Goal: Task Accomplishment & Management: Manage account settings

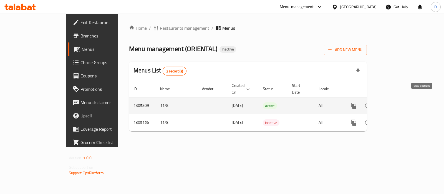
click at [397, 102] on icon "enhanced table" at bounding box center [393, 105] width 7 height 7
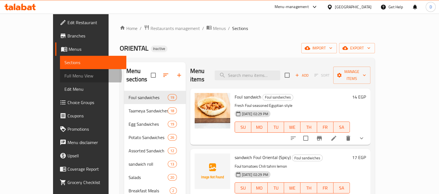
click at [64, 75] on span "Full Menu View" at bounding box center [92, 75] width 57 height 7
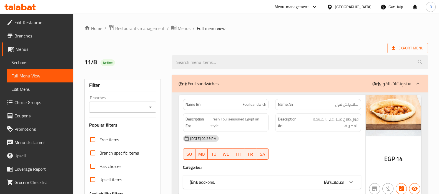
scroll to position [119, 0]
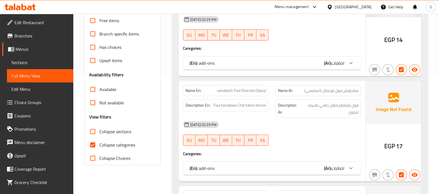
click at [99, 145] on span "Collapse categories" at bounding box center [117, 145] width 36 height 7
click at [99, 145] on input "Collapse categories" at bounding box center [92, 144] width 13 height 13
checkbox input "false"
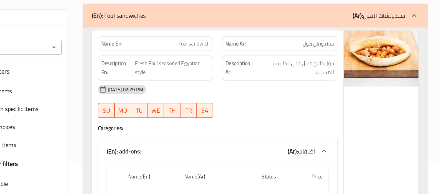
scroll to position [26, 0]
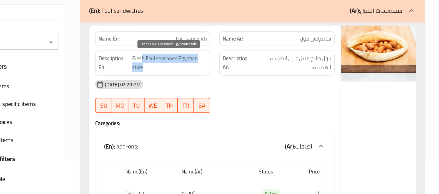
drag, startPoint x: 218, startPoint y: 90, endPoint x: 238, endPoint y: 99, distance: 21.5
click at [238, 99] on span "Fresh Foul seasoned Egyptian style" at bounding box center [238, 97] width 56 height 14
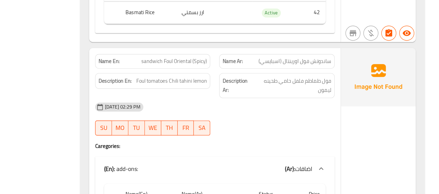
scroll to position [301, 0]
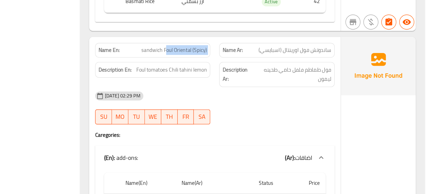
drag, startPoint x: 236, startPoint y: 86, endPoint x: 274, endPoint y: 85, distance: 37.7
click at [274, 85] on div "Name En: sandwich Foul Oriental (Spicy) Name Ar: ساندوتش فول اورينتال (اسبايسي)" at bounding box center [272, 86] width 185 height 17
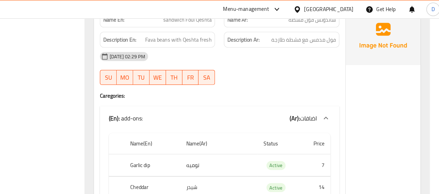
scroll to position [931, 0]
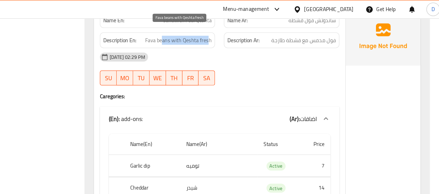
drag, startPoint x: 231, startPoint y: 24, endPoint x: 265, endPoint y: 23, distance: 34.2
click at [265, 27] on span "Fava beans with Qeshta fresh" at bounding box center [240, 30] width 49 height 7
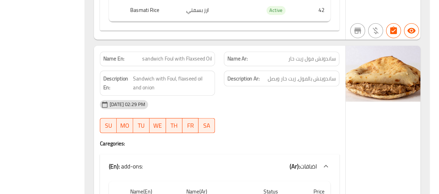
scroll to position [1131, 0]
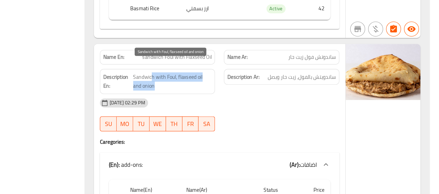
drag, startPoint x: 221, startPoint y: 97, endPoint x: 236, endPoint y: 106, distance: 17.6
click at [236, 106] on span "Sandwich with Foul, flaxseed oil and onion" at bounding box center [237, 111] width 59 height 14
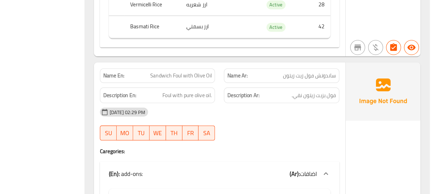
scroll to position [1405, 0]
drag, startPoint x: 250, startPoint y: 92, endPoint x: 268, endPoint y: 91, distance: 17.8
click at [268, 95] on div "Name En: Sandwich Foul with Olive Oil" at bounding box center [226, 100] width 86 height 11
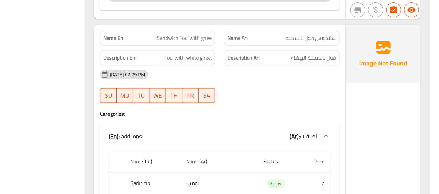
scroll to position [1706, 0]
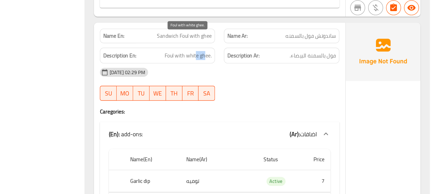
drag, startPoint x: 255, startPoint y: 78, endPoint x: 261, endPoint y: 78, distance: 5.6
click at [261, 88] on span "Foul with white ghee." at bounding box center [248, 91] width 35 height 7
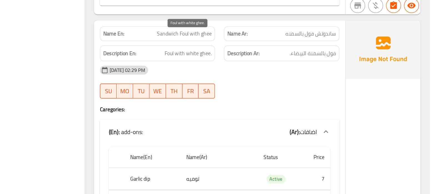
scroll to position [1708, 0]
click at [264, 86] on span "Foul with white ghee." at bounding box center [248, 89] width 35 height 7
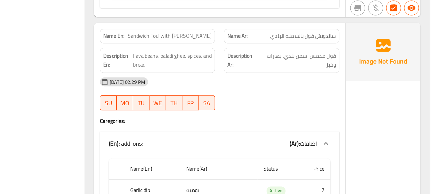
scroll to position [1983, 0]
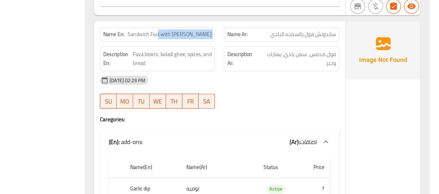
drag, startPoint x: 237, startPoint y: 61, endPoint x: 277, endPoint y: 57, distance: 39.9
click at [277, 67] on div "Name En: Sandwich Foul with baladi ghee Name Ar: ساندوتش فول بالسمنه البلدي" at bounding box center [272, 75] width 185 height 17
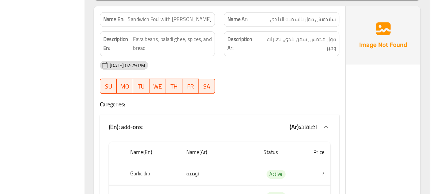
scroll to position [1994, 0]
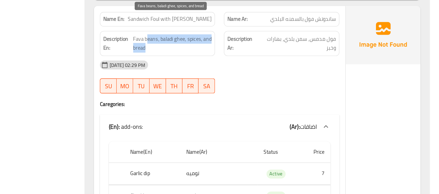
drag, startPoint x: 219, startPoint y: 66, endPoint x: 249, endPoint y: 70, distance: 30.2
click at [249, 75] on span "Fava beans, baladi ghee, spices, and bread" at bounding box center [237, 82] width 58 height 14
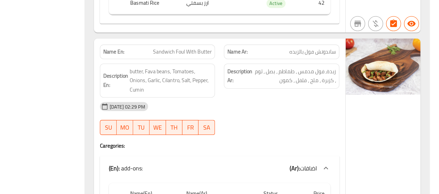
scroll to position [2254, 0]
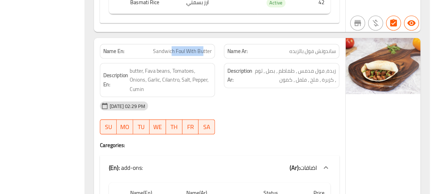
drag, startPoint x: 237, startPoint y: 70, endPoint x: 260, endPoint y: 70, distance: 23.3
click at [260, 85] on span "Sandwich Foul With Butter" at bounding box center [244, 88] width 44 height 6
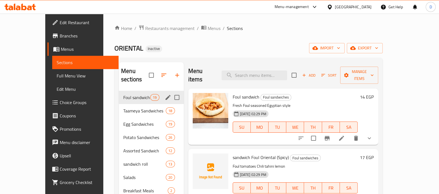
scroll to position [31, 0]
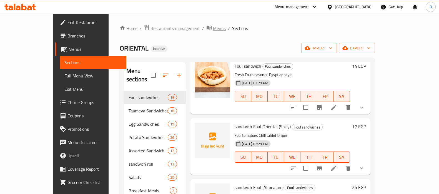
click at [213, 28] on span "Menus" at bounding box center [219, 28] width 13 height 7
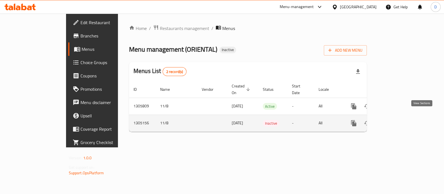
click at [397, 120] on icon "enhanced table" at bounding box center [393, 123] width 7 height 7
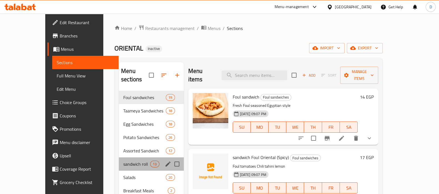
click at [124, 157] on div "sandwich roll 13" at bounding box center [151, 163] width 65 height 13
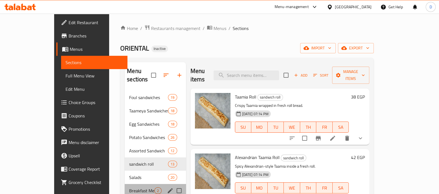
click at [125, 184] on div "Breakfast Meals 2" at bounding box center [155, 190] width 61 height 13
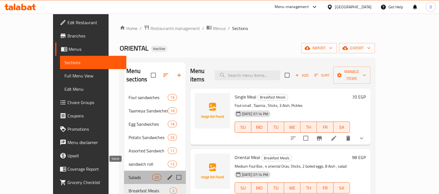
click at [129, 174] on span "Salads" at bounding box center [141, 177] width 24 height 7
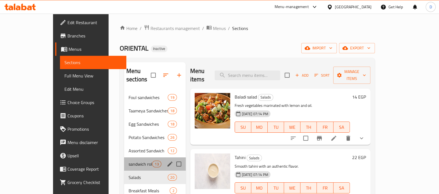
click at [124, 161] on div "sandwich roll 13" at bounding box center [155, 163] width 62 height 13
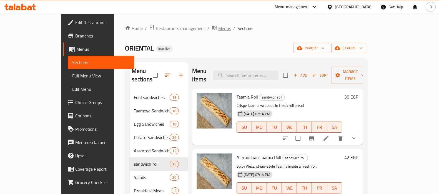
click at [218, 31] on span "Menus" at bounding box center [224, 28] width 13 height 7
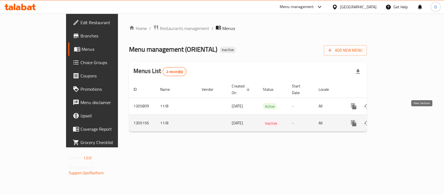
click at [397, 120] on icon "enhanced table" at bounding box center [393, 123] width 7 height 7
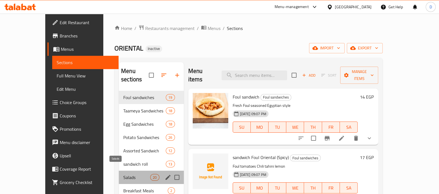
click at [123, 174] on span "Salads" at bounding box center [136, 177] width 27 height 7
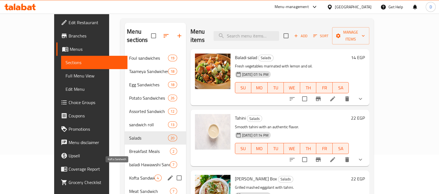
scroll to position [41, 0]
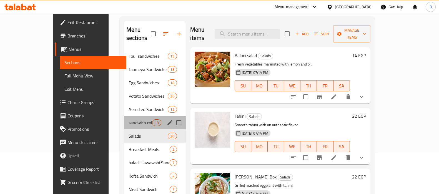
click at [124, 116] on div "sandwich roll 13" at bounding box center [155, 122] width 62 height 13
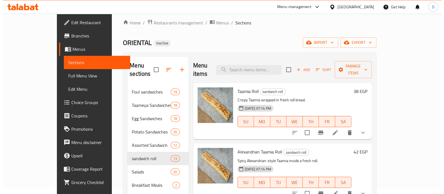
scroll to position [4, 0]
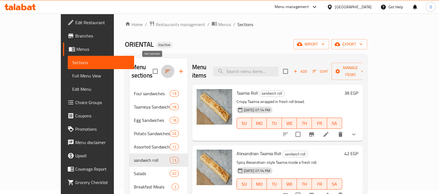
click at [164, 68] on icon "button" at bounding box center [167, 71] width 7 height 7
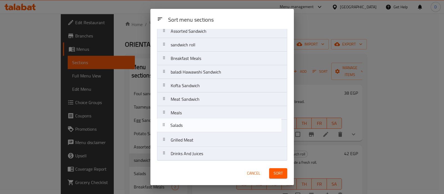
scroll to position [75, 0]
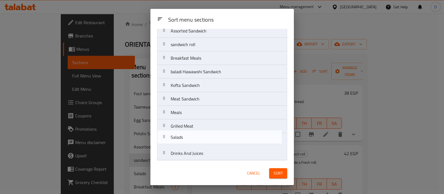
drag, startPoint x: 183, startPoint y: 58, endPoint x: 183, endPoint y: 139, distance: 81.3
click at [183, 139] on nav "Foul sandwiches Taameya Sandwiches Egg Sandwiches Potato Sandwiches Assorted Sa…" at bounding box center [222, 64] width 130 height 191
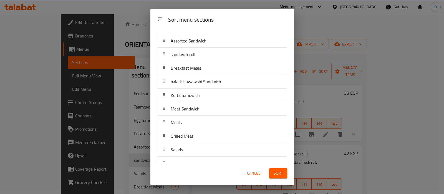
scroll to position [61, 0]
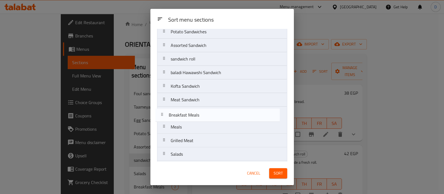
drag, startPoint x: 180, startPoint y: 70, endPoint x: 178, endPoint y: 114, distance: 43.9
click at [178, 114] on nav "Foul sandwiches Taameya Sandwiches Egg Sandwiches Potato Sandwiches Assorted Sa…" at bounding box center [222, 79] width 130 height 191
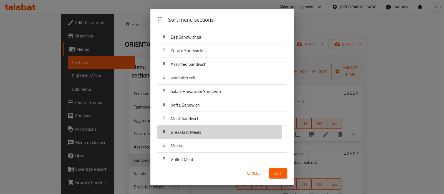
scroll to position [42, 0]
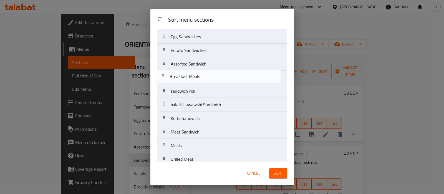
drag, startPoint x: 171, startPoint y: 132, endPoint x: 170, endPoint y: 75, distance: 57.5
click at [170, 75] on nav "Foul sandwiches Taameya Sandwiches Egg Sandwiches Potato Sandwiches Assorted Sa…" at bounding box center [222, 97] width 130 height 191
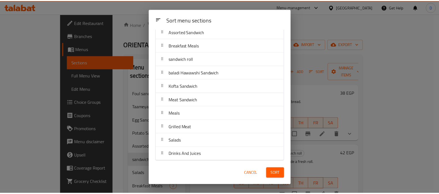
scroll to position [75, 0]
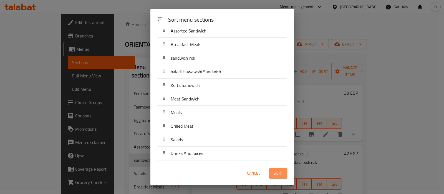
click at [277, 172] on span "Sort" at bounding box center [278, 173] width 9 height 7
